Goal: Task Accomplishment & Management: Use online tool/utility

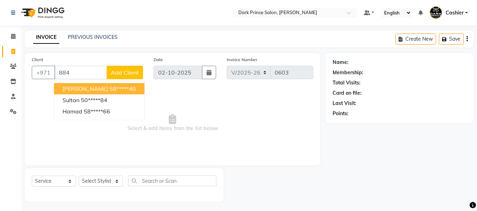
select select "8540"
select select "service"
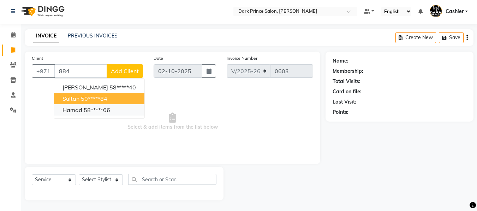
drag, startPoint x: 130, startPoint y: 101, endPoint x: 124, endPoint y: 113, distance: 13.3
click at [126, 109] on ngb-typeahead-window "[PERSON_NAME] 58*****40 sultan 50*****84 hamad 58*****66" at bounding box center [99, 98] width 91 height 40
click at [115, 95] on button "sultan 50*****84" at bounding box center [99, 98] width 90 height 11
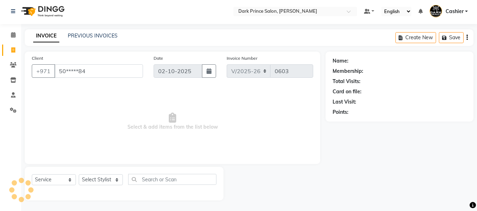
type input "50*****84"
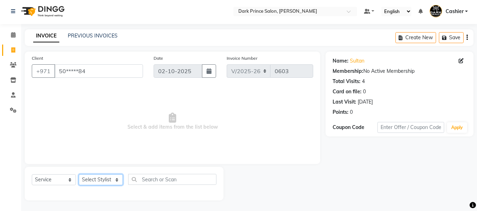
click at [110, 178] on select "Select Stylist [PERSON_NAME] [PERSON_NAME]" at bounding box center [101, 179] width 44 height 11
select select "84431"
click at [79, 174] on select "Select Stylist [PERSON_NAME] [PERSON_NAME]" at bounding box center [101, 179] width 44 height 11
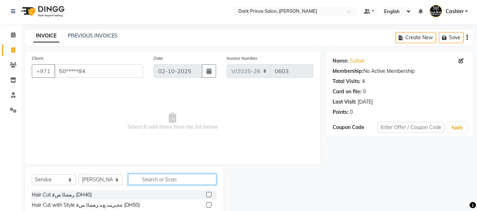
click at [170, 179] on input "text" at bounding box center [172, 179] width 88 height 11
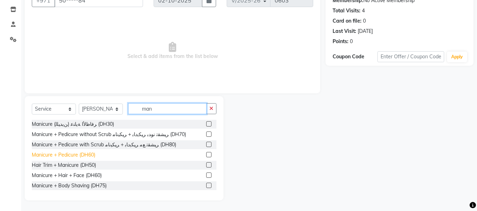
type input "man"
click at [89, 153] on div "Manicure + Pedicure (DH60)" at bounding box center [64, 154] width 64 height 7
checkbox input "false"
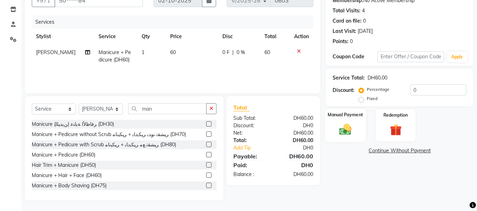
click at [345, 117] on label "Manual Payment" at bounding box center [345, 114] width 35 height 7
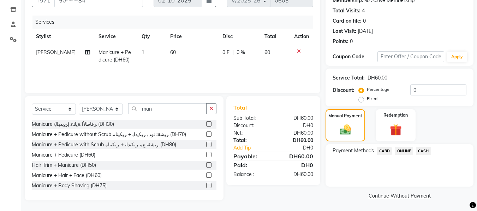
click at [387, 152] on span "CARD" at bounding box center [384, 151] width 15 height 8
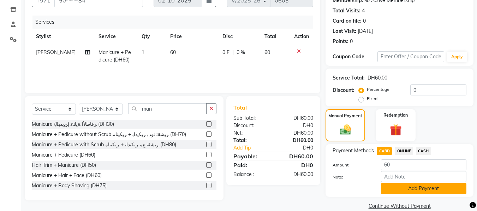
click at [431, 191] on button "Add Payment" at bounding box center [423, 188] width 85 height 11
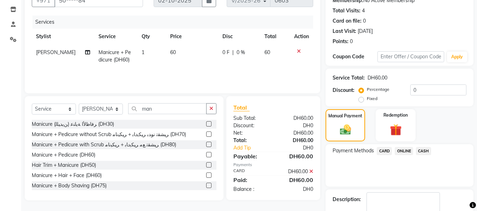
scroll to position [113, 0]
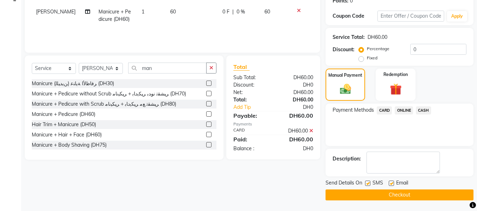
click at [434, 195] on button "Checkout" at bounding box center [400, 194] width 148 height 11
